Goal: Check status: Check status

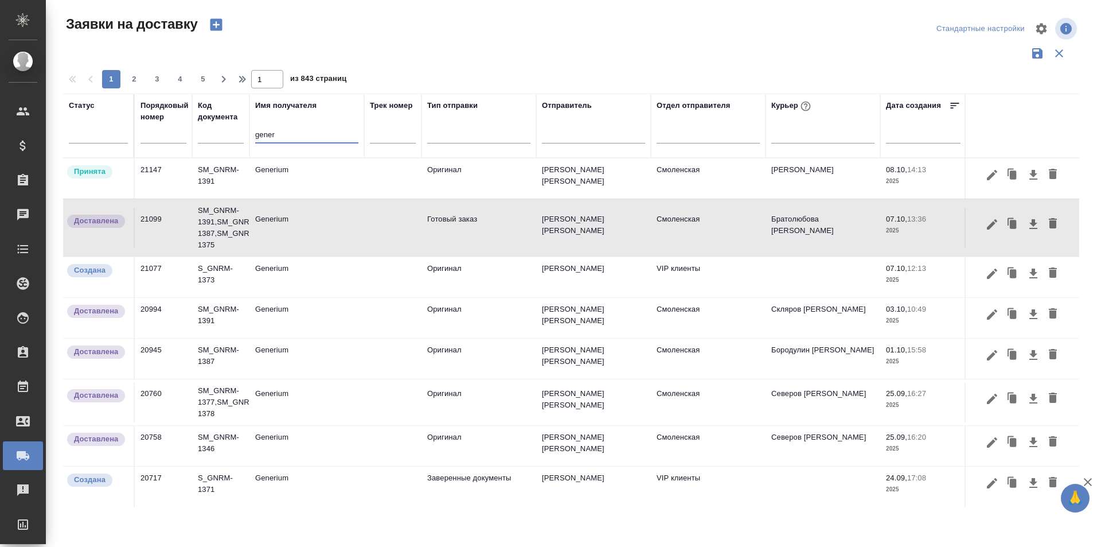
drag, startPoint x: 278, startPoint y: 135, endPoint x: 205, endPoint y: 135, distance: 72.9
click at [205, 137] on tr "Статус Порядковый номер Код документа Имя получателя gener Трек номер Тип отпра…" at bounding box center [658, 126] width 1190 height 64
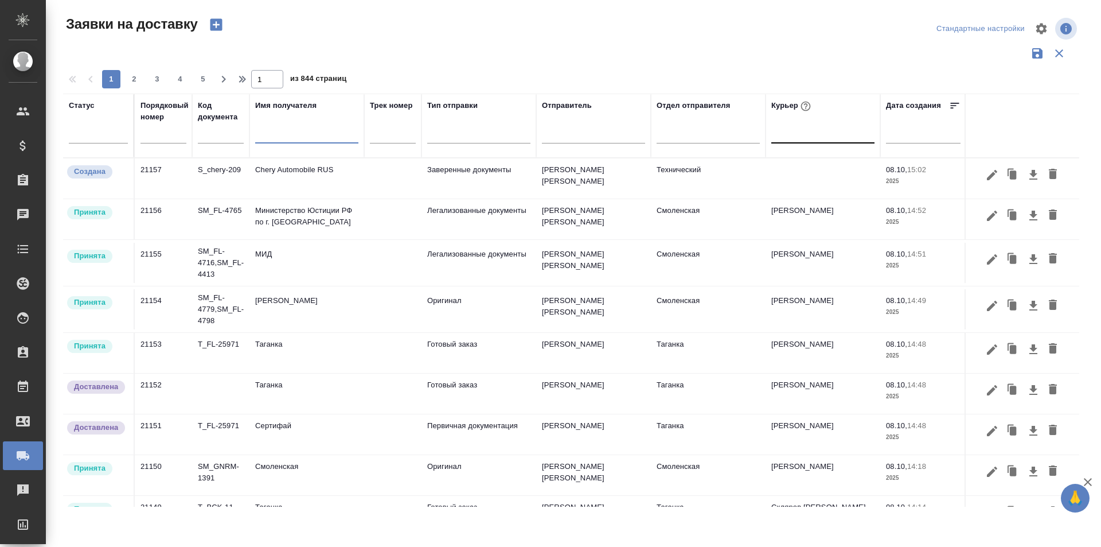
click at [794, 134] on div at bounding box center [823, 131] width 103 height 17
type input "ив"
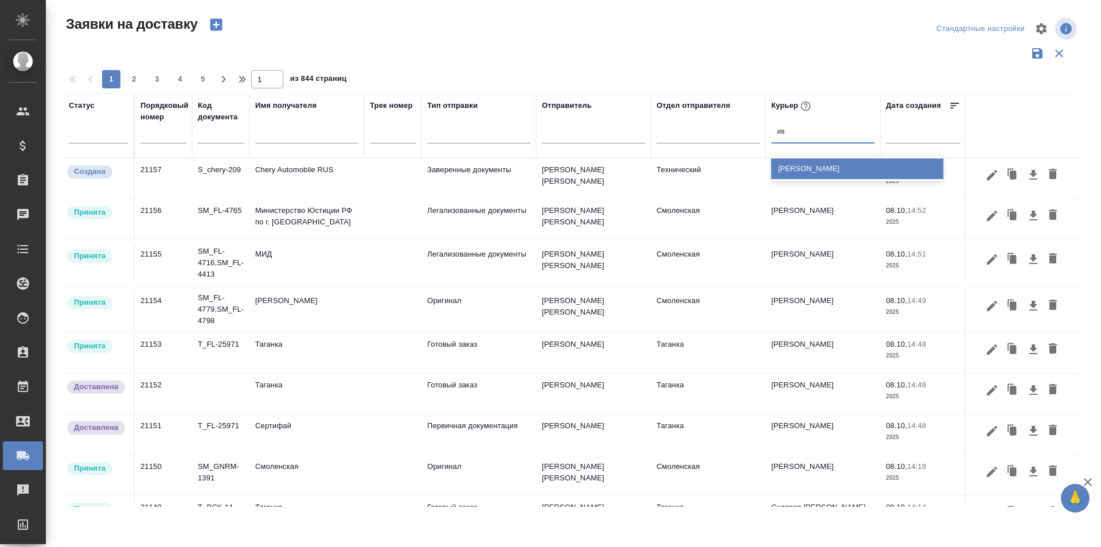
click at [807, 164] on div "[PERSON_NAME]" at bounding box center [858, 168] width 172 height 21
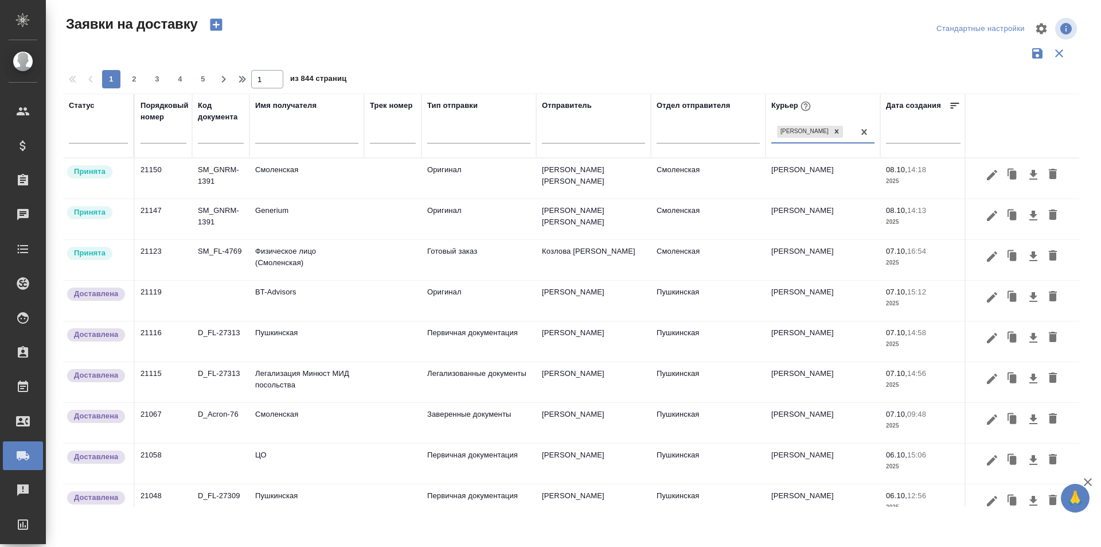
click at [338, 264] on td "Физическое лицо (Смоленская)" at bounding box center [307, 260] width 115 height 40
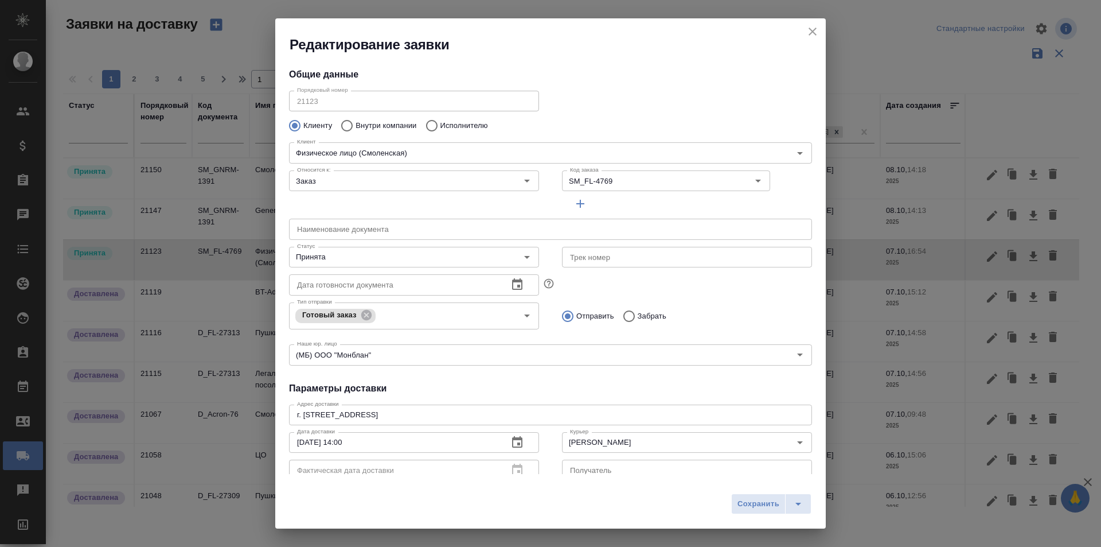
type input "Смоленская"
type input "[PERSON_NAME]"
click at [813, 31] on icon "close" at bounding box center [813, 32] width 8 height 8
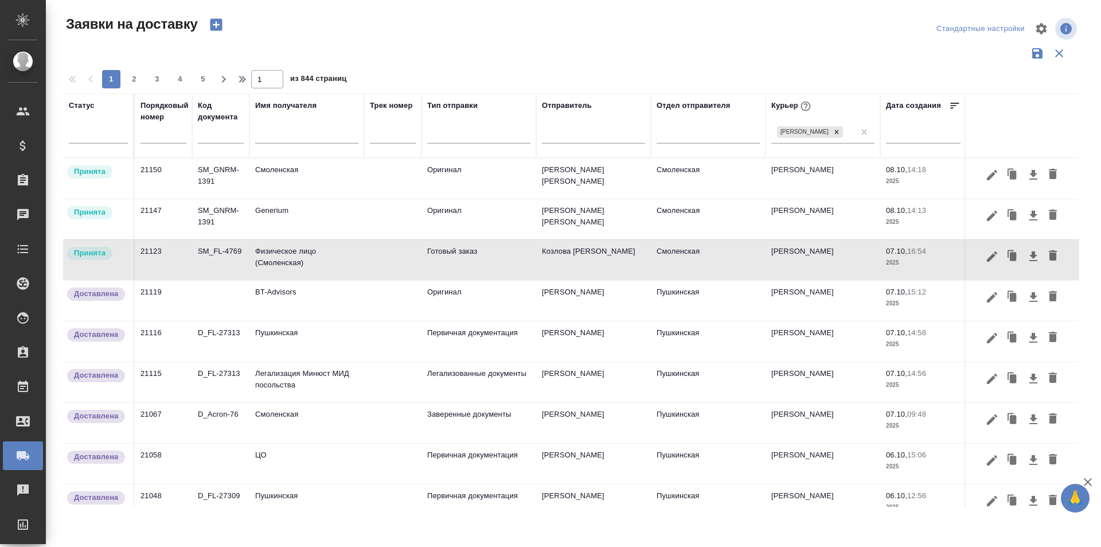
click at [306, 141] on input "text" at bounding box center [306, 135] width 103 height 14
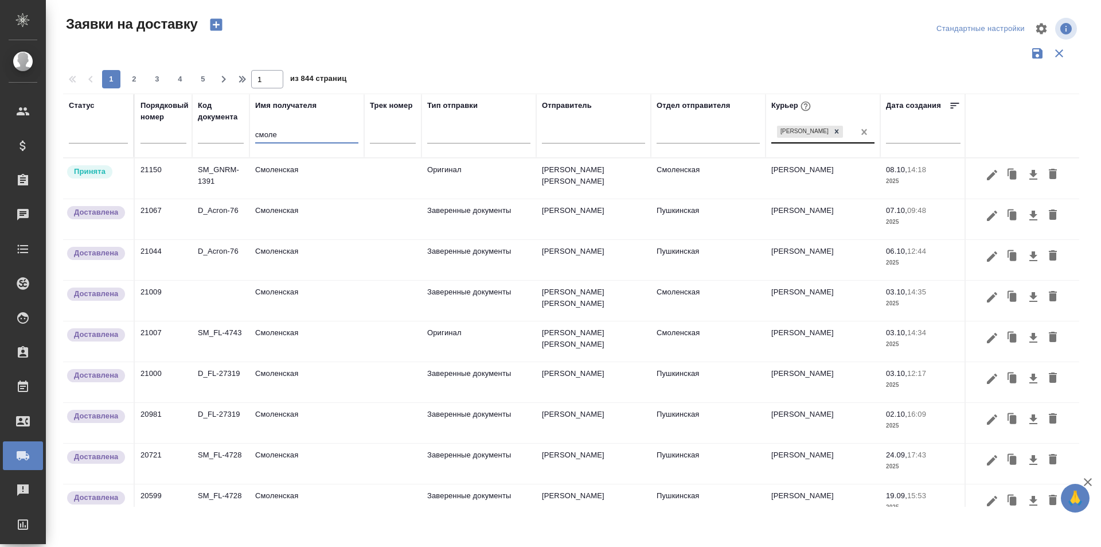
type input "смоле"
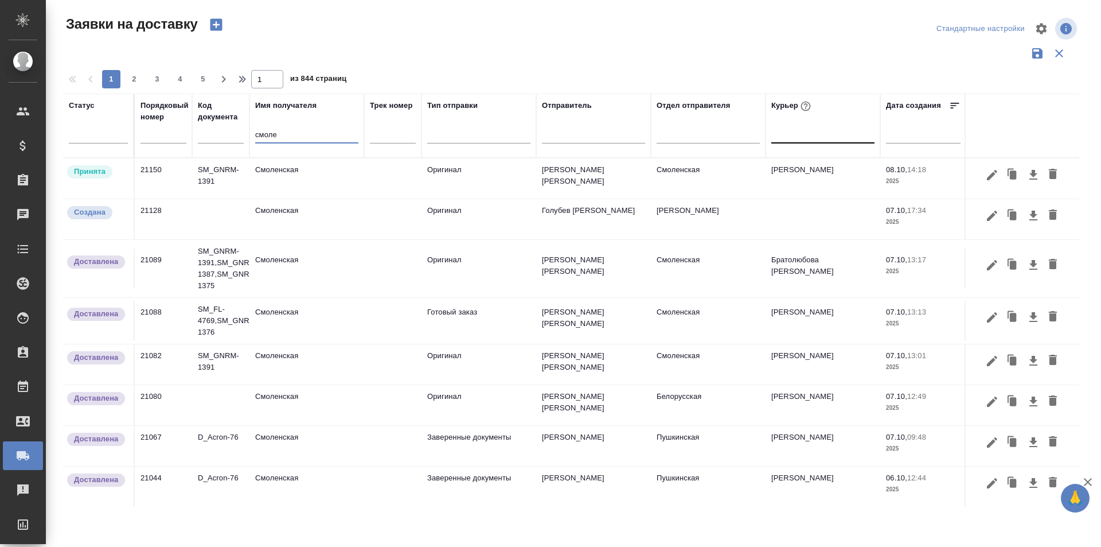
drag, startPoint x: 287, startPoint y: 140, endPoint x: 196, endPoint y: 133, distance: 91.5
click at [198, 133] on tr "Статус Порядковый номер Код документа Имя получателя смоле Трек номер Тип отпра…" at bounding box center [658, 126] width 1190 height 64
click at [817, 136] on div at bounding box center [823, 131] width 103 height 17
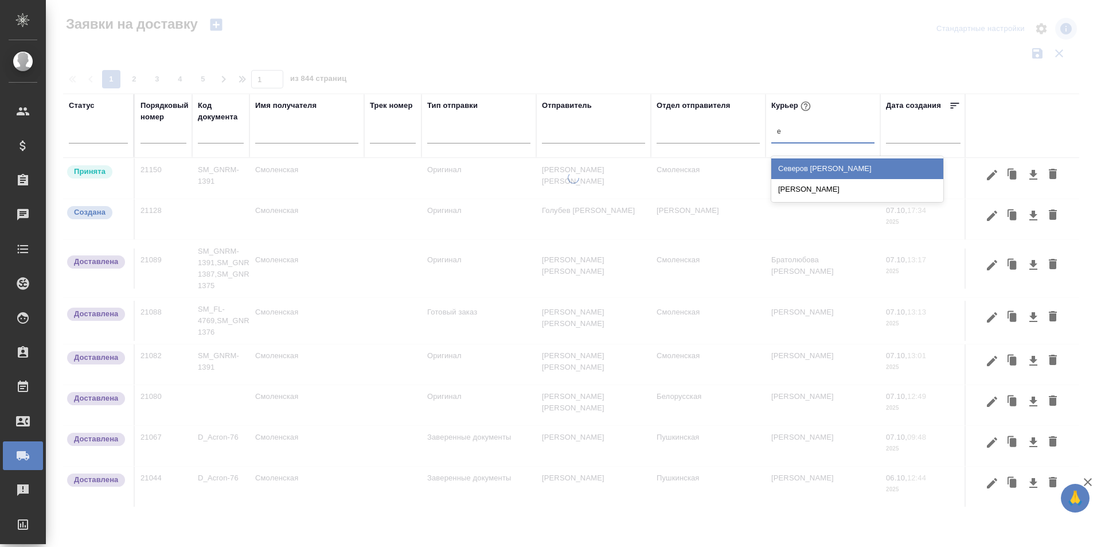
type input "ев"
click at [824, 187] on div "[PERSON_NAME]" at bounding box center [858, 189] width 172 height 21
